Goal: Find specific page/section: Find specific page/section

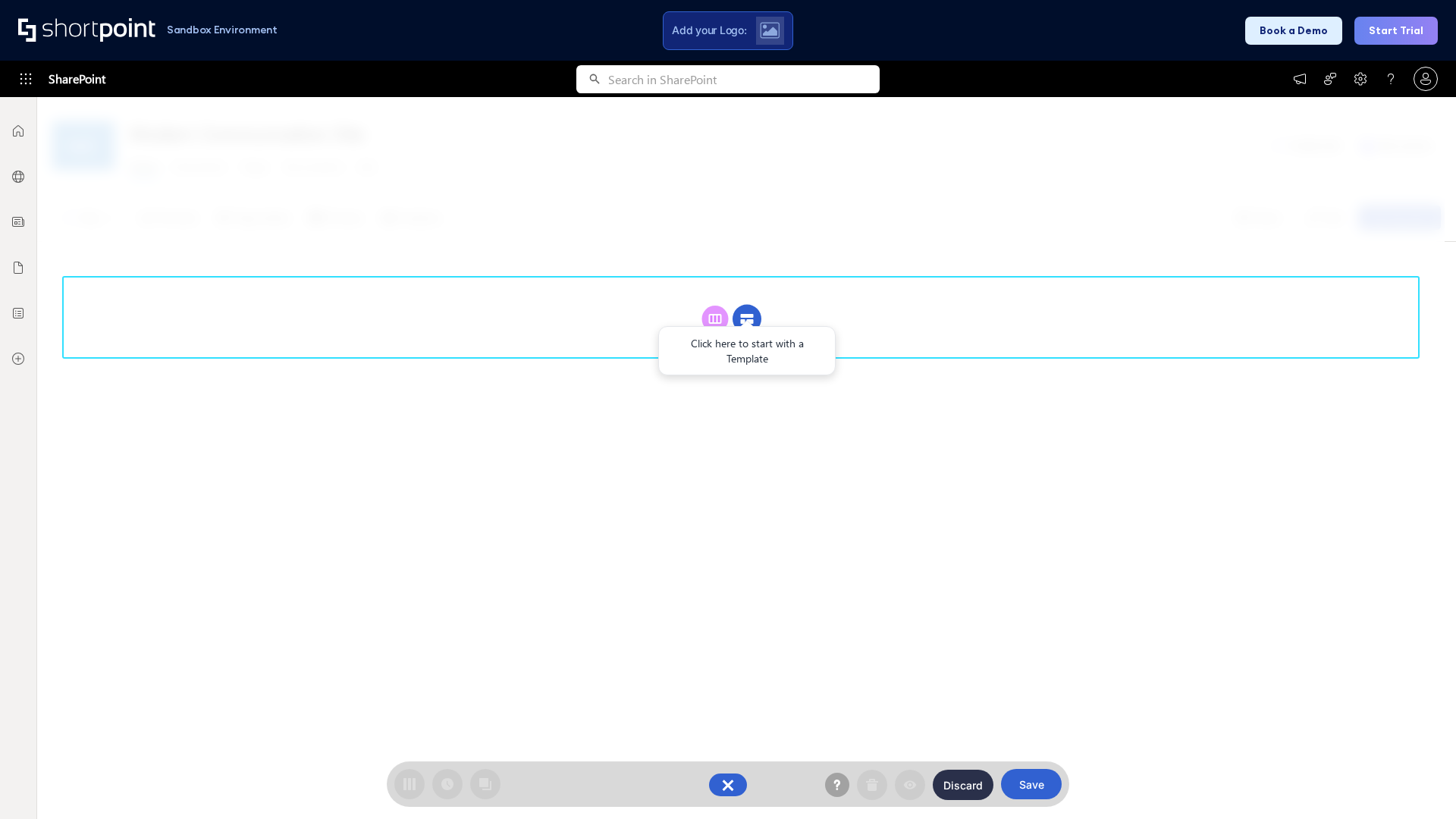
click at [747, 305] on circle at bounding box center [747, 319] width 29 height 29
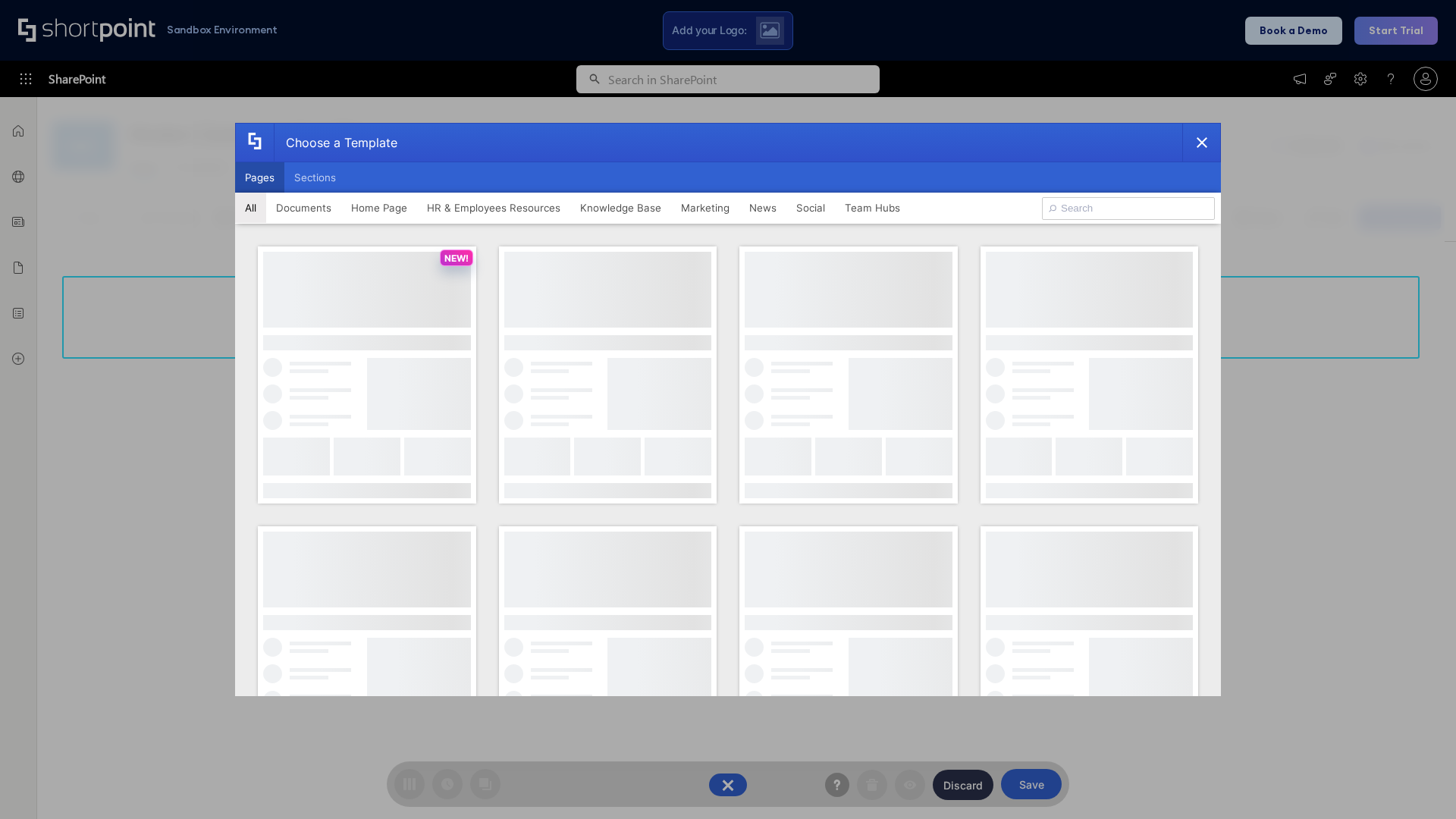
scroll to position [208, 0]
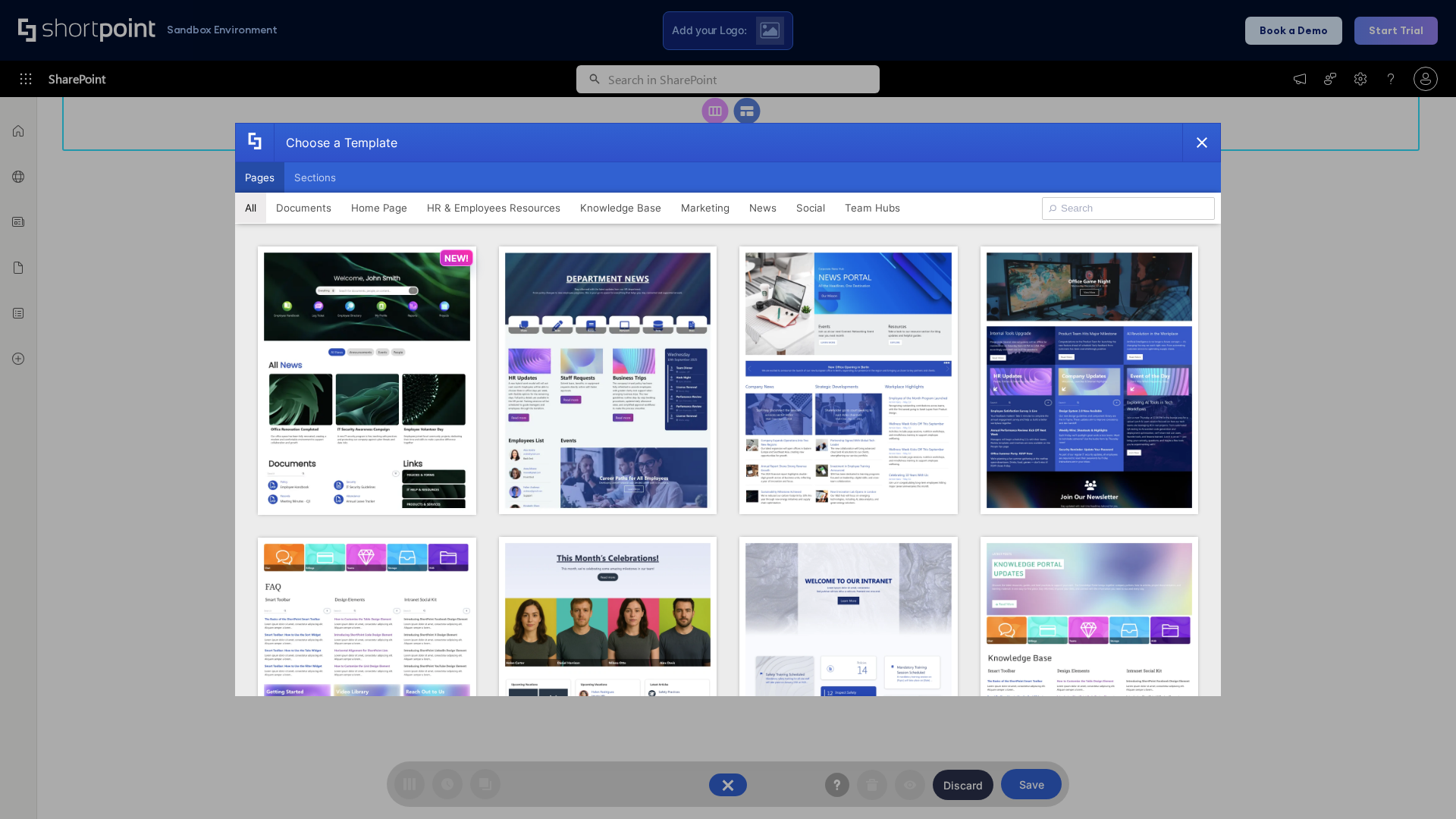
click at [259, 178] on button "Pages" at bounding box center [260, 178] width 50 height 30
type input "Intranet Layout 4"
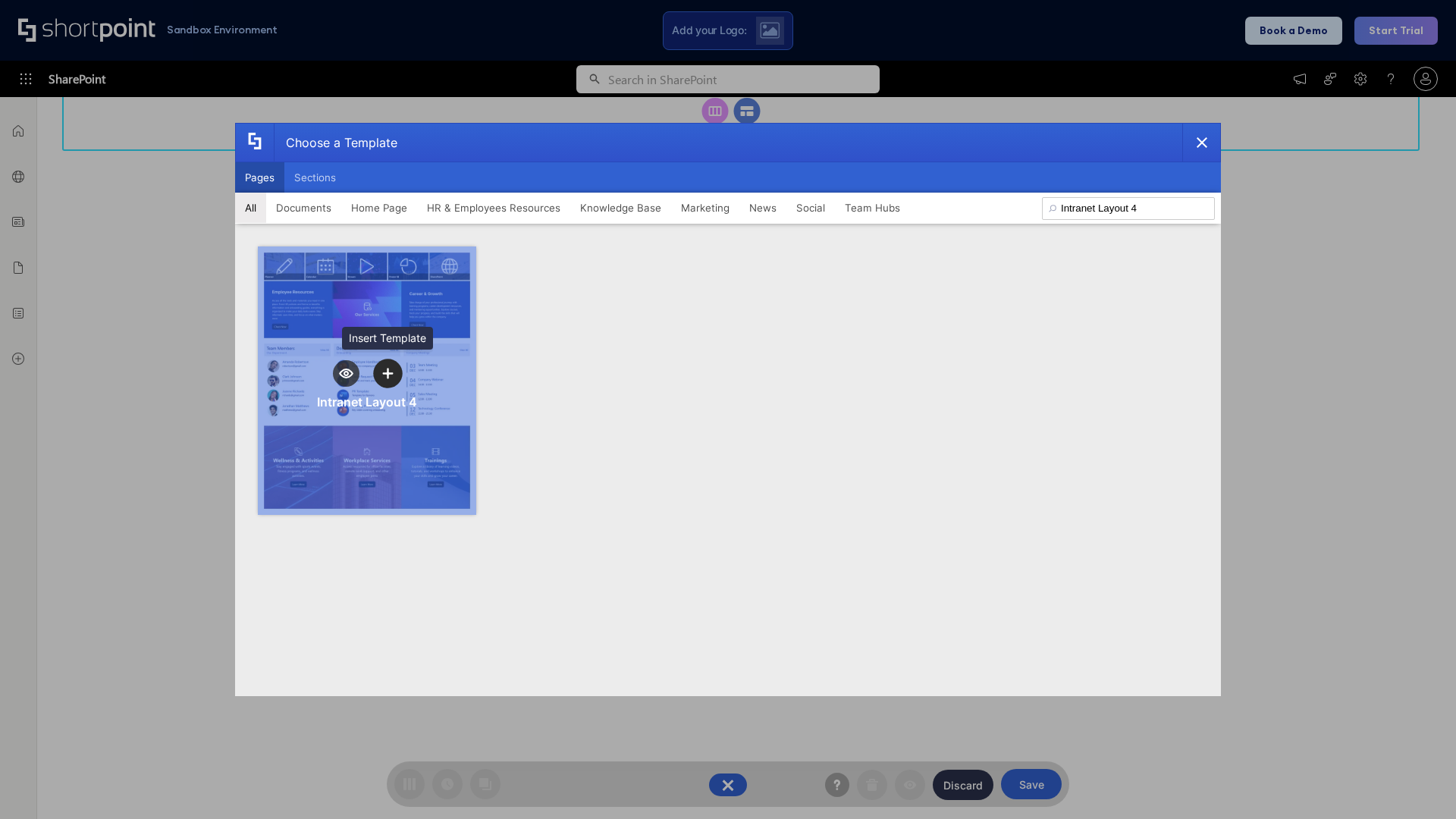
click at [387, 373] on icon "template selector" at bounding box center [387, 373] width 11 height 11
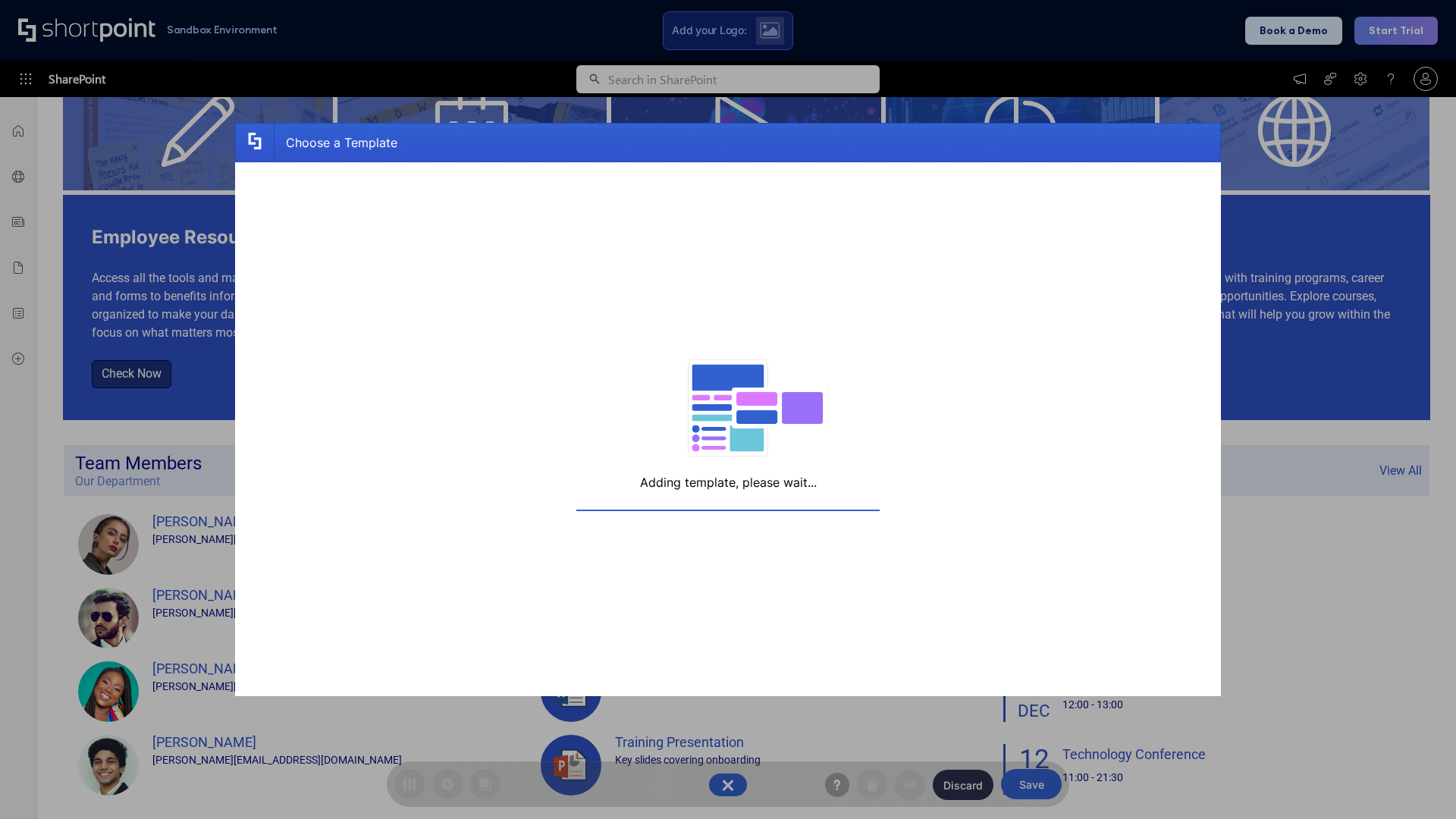
scroll to position [222, 0]
